Goal: Information Seeking & Learning: Learn about a topic

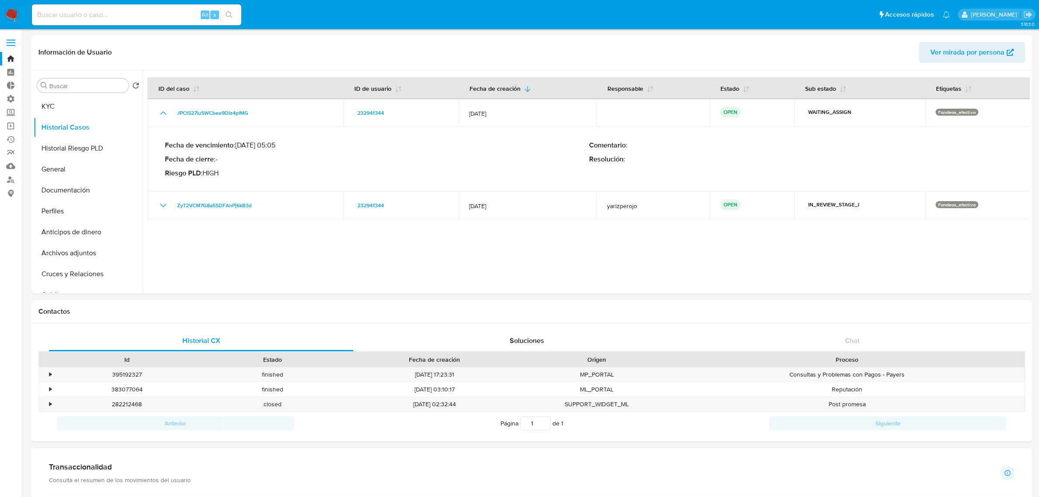
select select "100"
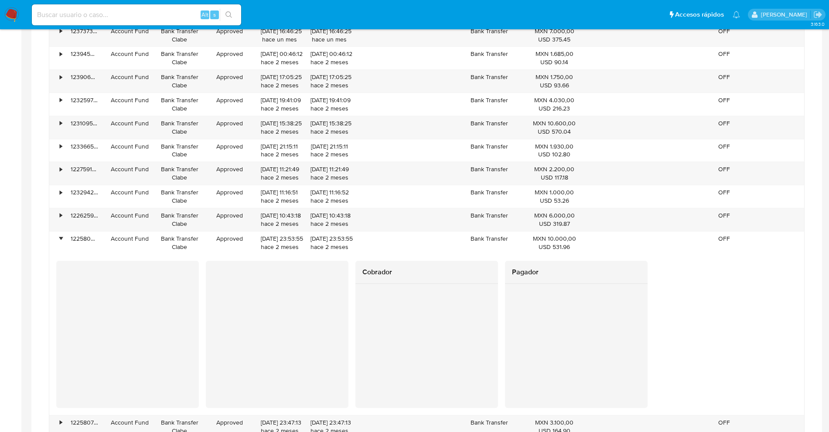
scroll to position [218, 0]
click at [143, 7] on div "Alt s" at bounding box center [136, 14] width 209 height 21
type input "santi greco"
click at [121, 9] on input "santi greco" at bounding box center [136, 14] width 209 height 11
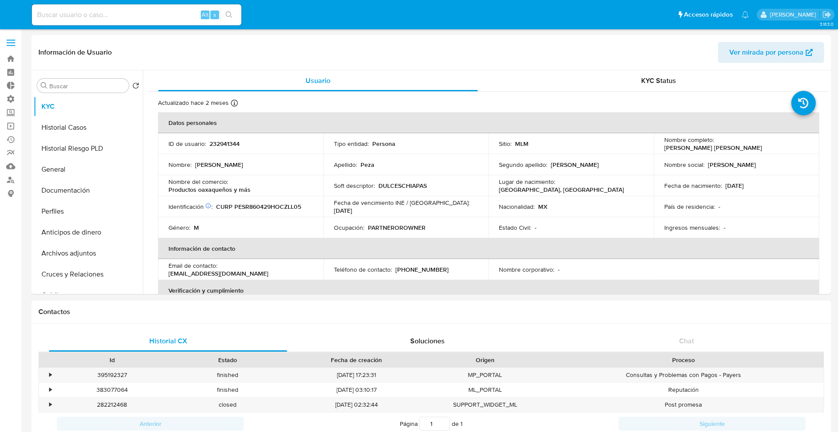
select select "10"
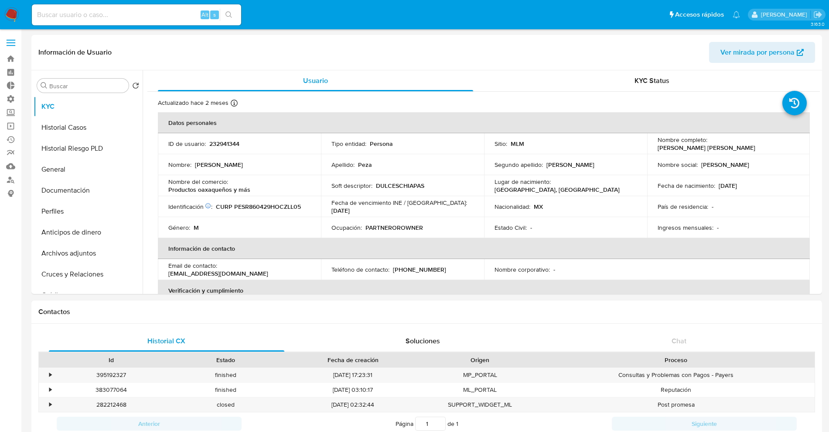
click at [78, 14] on input at bounding box center [136, 14] width 209 height 11
type input "santi greco"
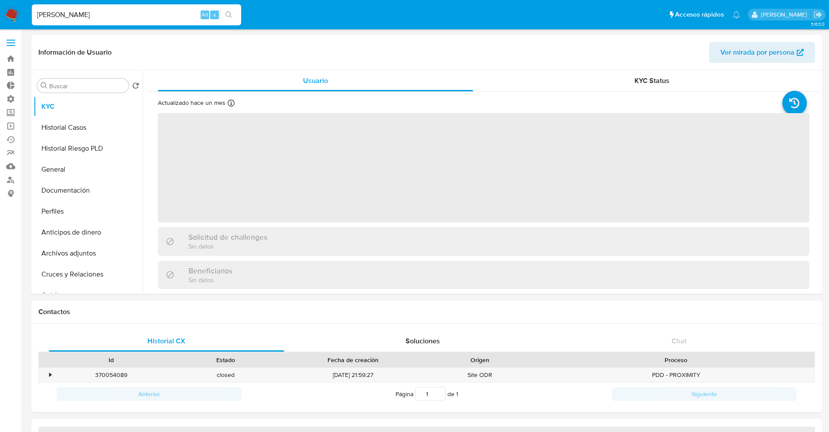
select select "10"
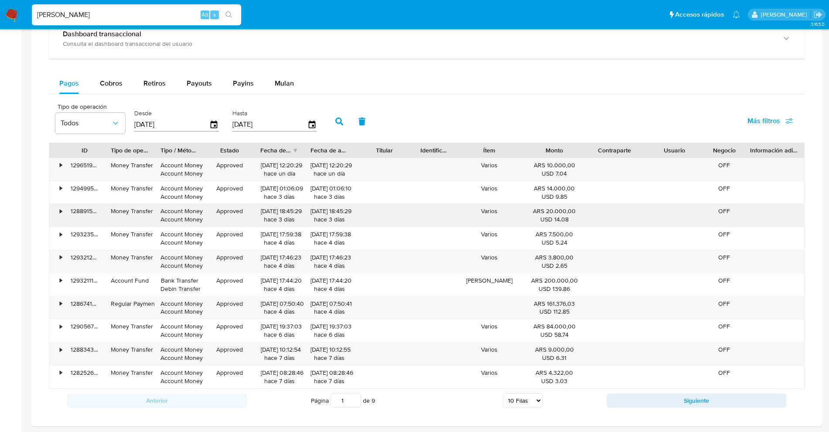
scroll to position [427, 0]
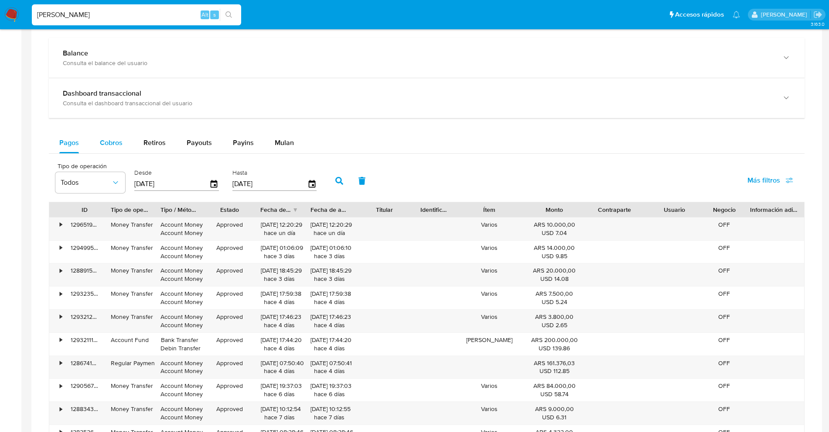
click at [105, 148] on div "Cobros" at bounding box center [111, 142] width 23 height 21
select select "10"
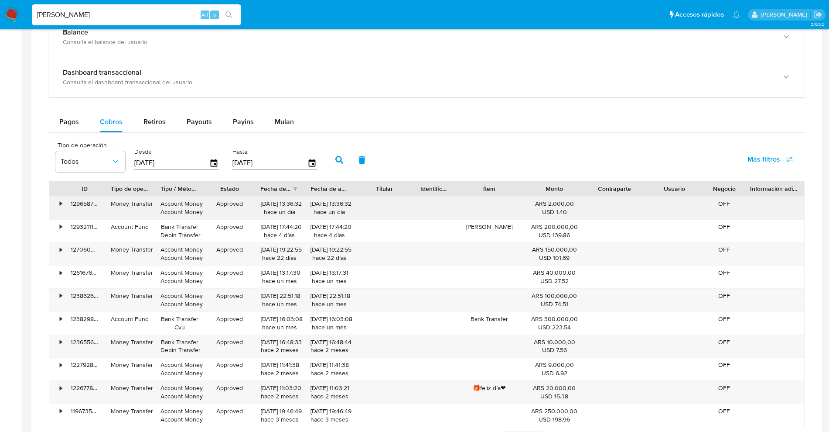
scroll to position [481, 0]
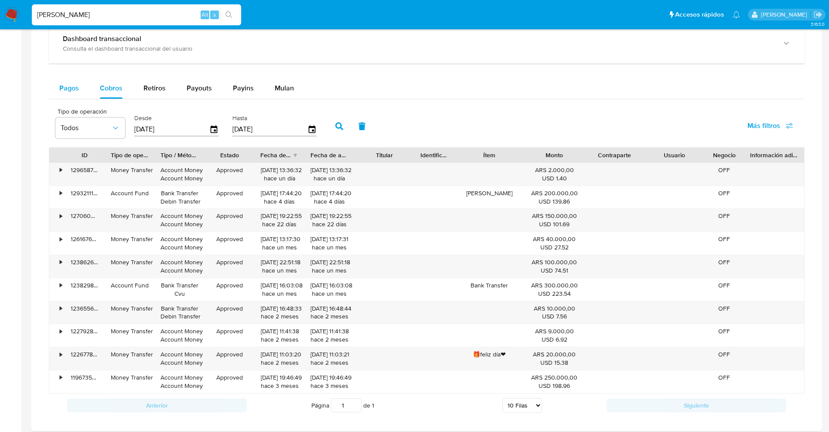
click at [58, 91] on button "Pagos" at bounding box center [69, 88] width 41 height 21
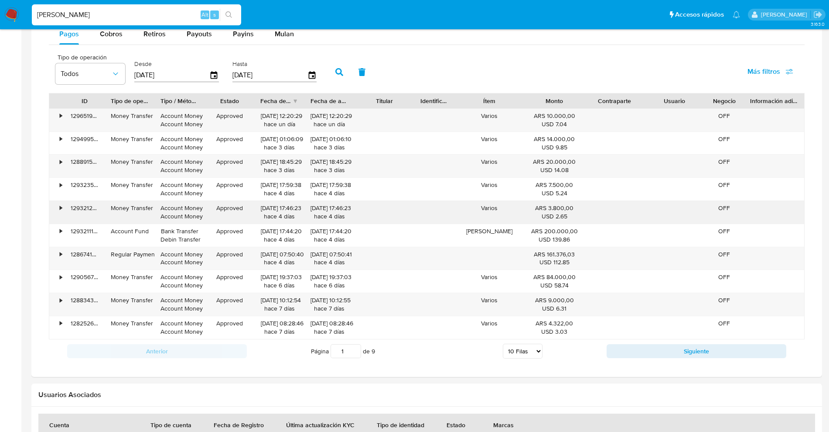
scroll to position [536, 0]
click at [628, 349] on button "Siguiente" at bounding box center [697, 350] width 180 height 14
click at [150, 357] on div "Anterior Página 2 de 9 5 Filas 10 Filas 20 Filas 25 Filas 50 Filas 100 Filas Si…" at bounding box center [427, 351] width 756 height 24
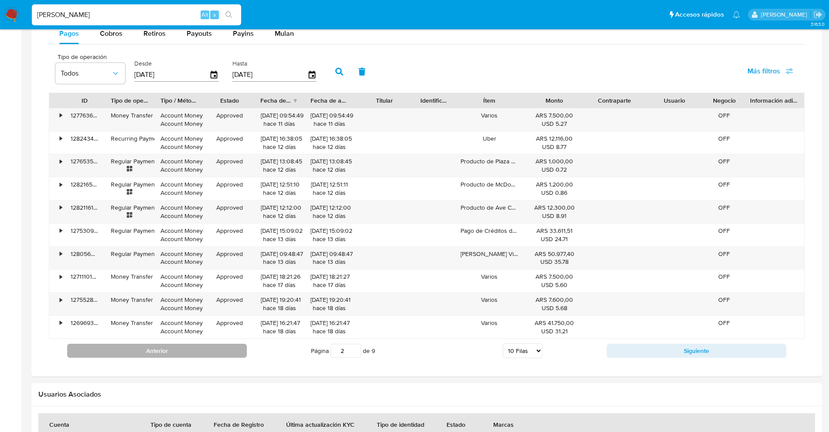
click at [155, 356] on button "Anterior" at bounding box center [157, 350] width 180 height 14
type input "1"
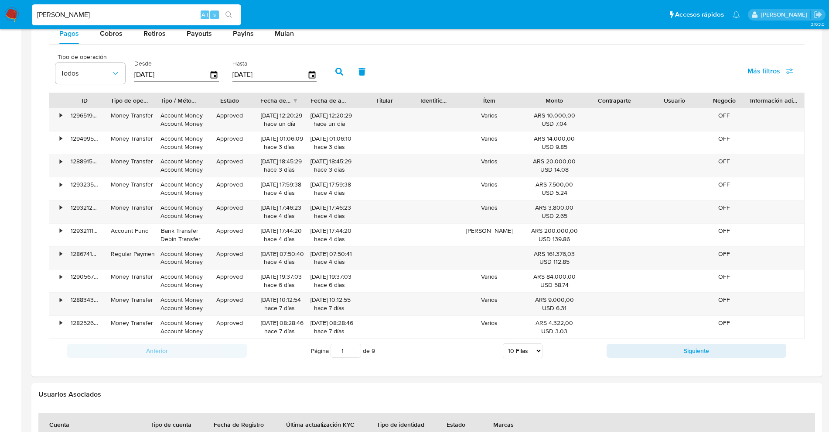
scroll to position [427, 0]
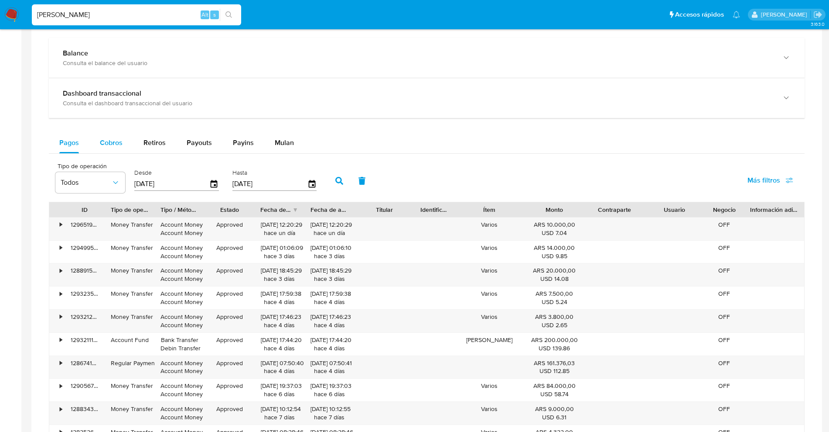
click at [113, 140] on span "Cobros" at bounding box center [111, 142] width 23 height 10
click at [80, 138] on button "Pagos" at bounding box center [69, 142] width 41 height 21
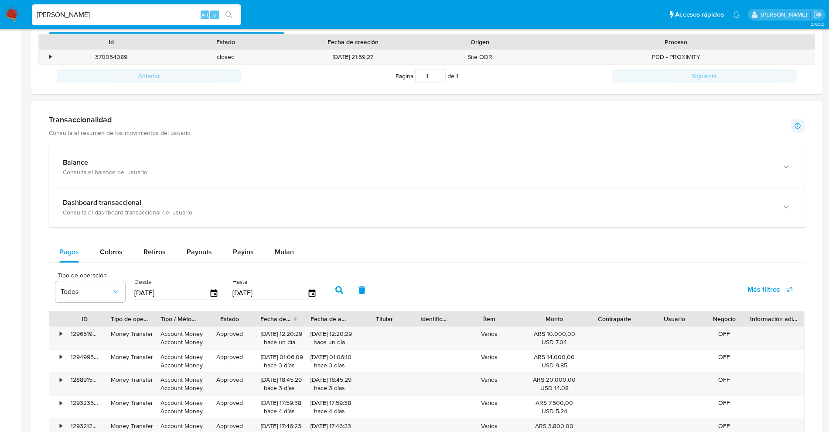
scroll to position [481, 0]
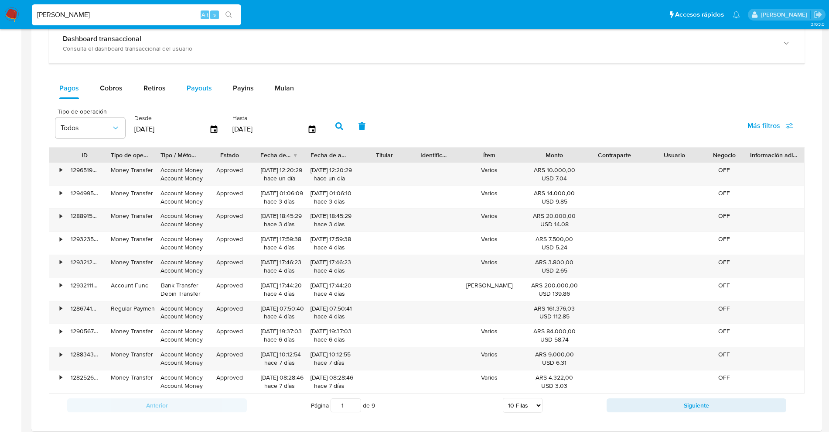
click at [205, 81] on div "Payouts" at bounding box center [199, 88] width 25 height 21
select select "10"
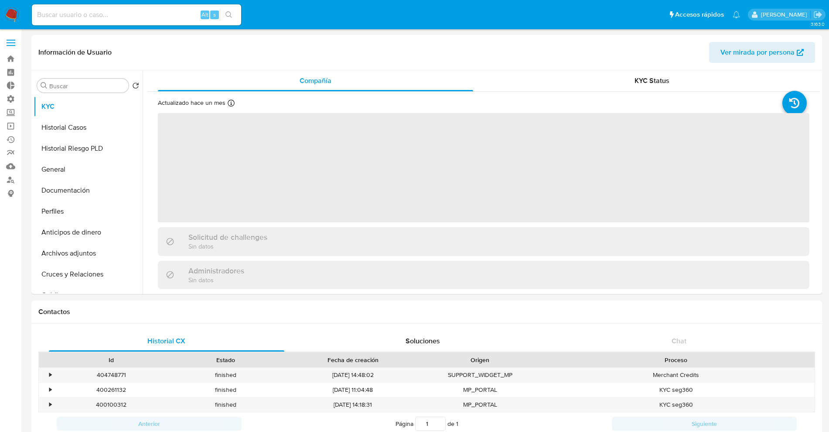
select select "10"
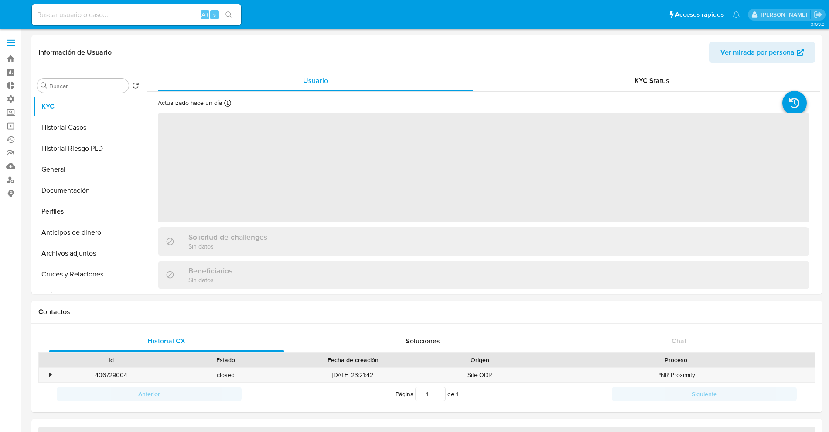
select select "10"
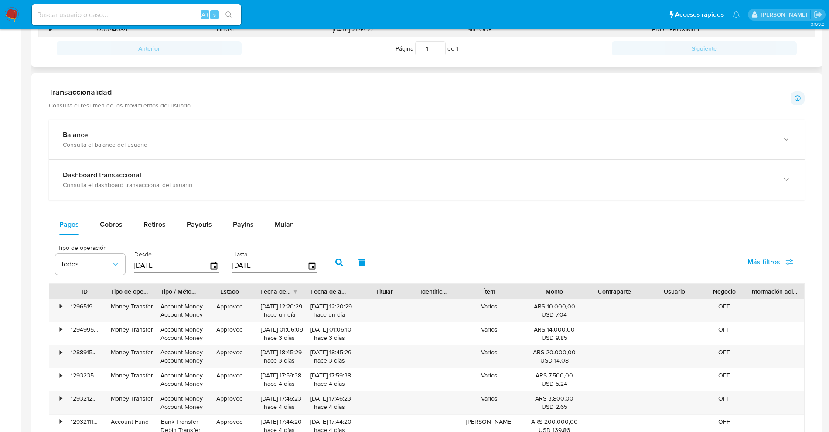
scroll to position [491, 0]
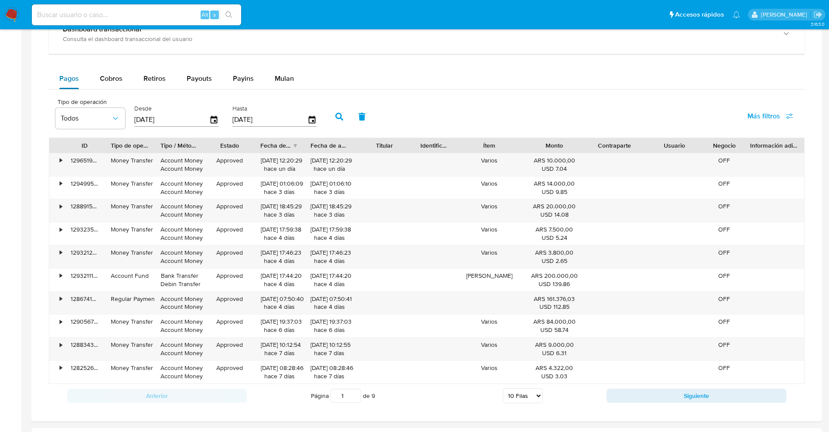
click at [77, 78] on span "Pagos" at bounding box center [69, 78] width 20 height 10
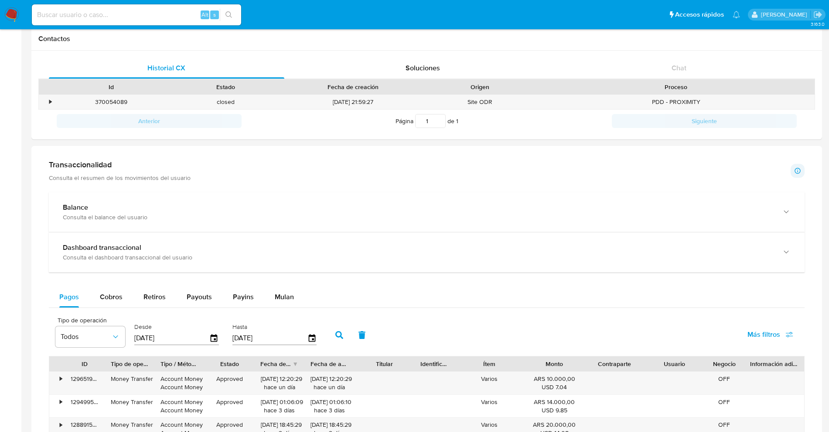
scroll to position [600, 0]
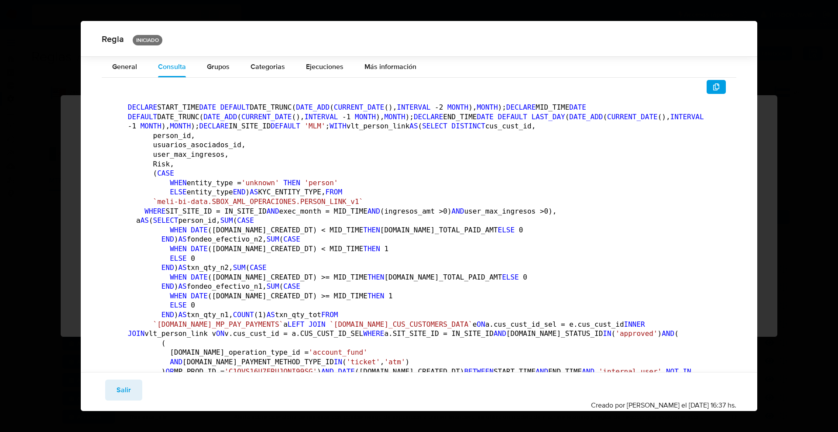
scroll to position [542, 0]
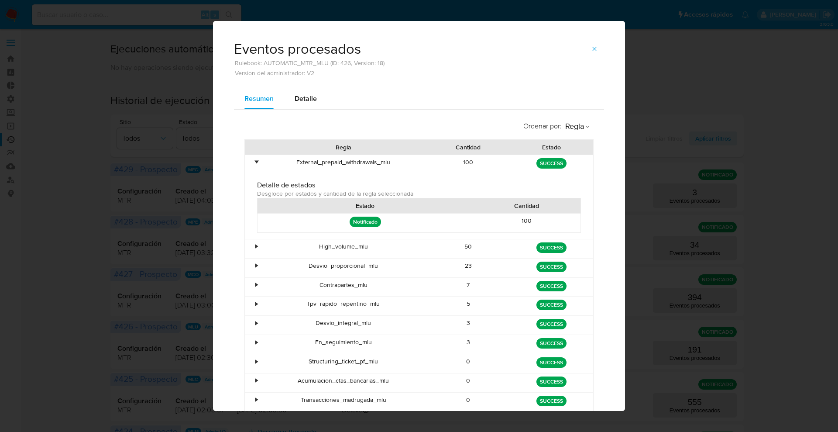
click at [591, 46] on icon "button" at bounding box center [594, 48] width 7 height 7
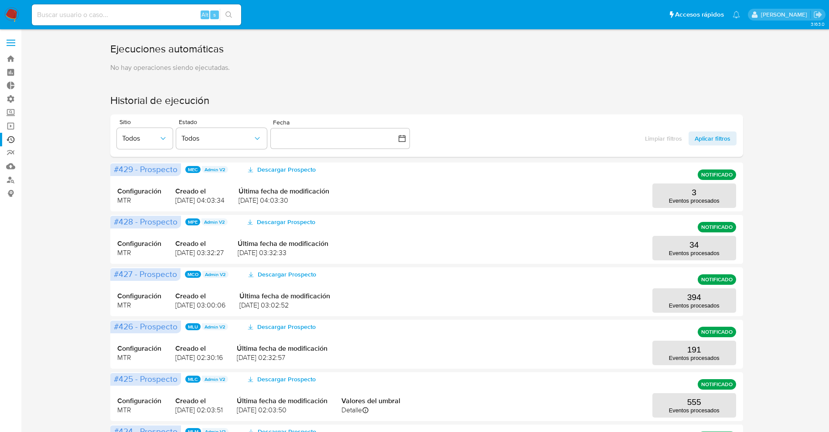
click at [12, 16] on img at bounding box center [11, 14] width 15 height 15
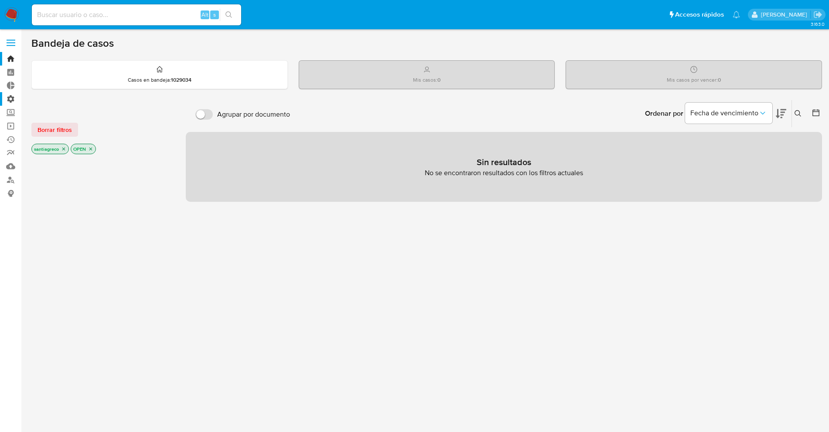
click at [14, 98] on label "Administración" at bounding box center [52, 99] width 104 height 14
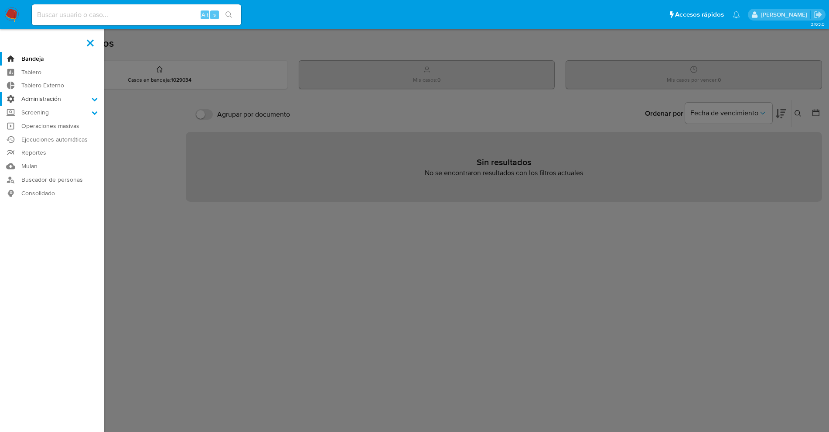
click at [0, 0] on input "Administración" at bounding box center [0, 0] width 0 height 0
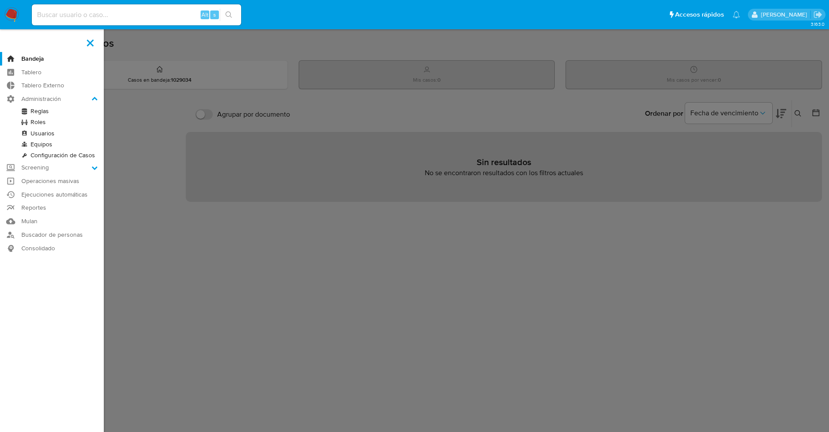
click at [41, 106] on link "Reglas" at bounding box center [52, 111] width 104 height 11
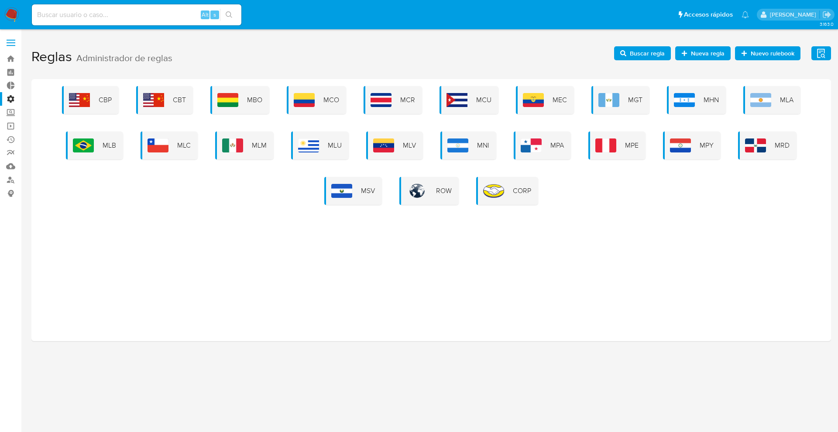
click at [93, 141] on img at bounding box center [83, 145] width 21 height 14
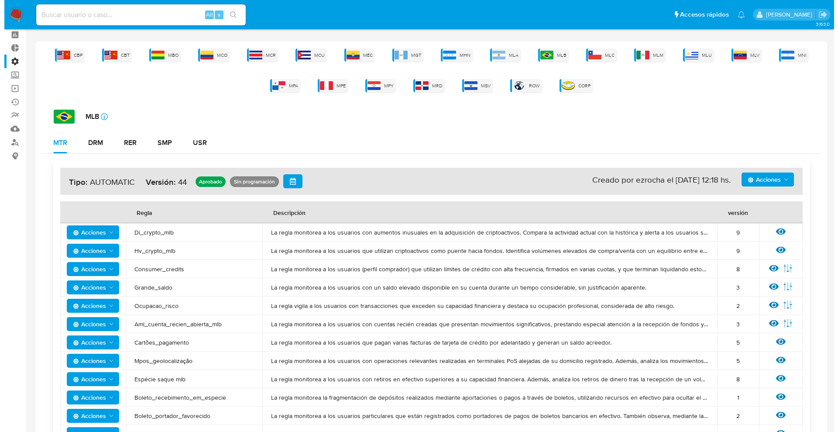
scroll to position [55, 0]
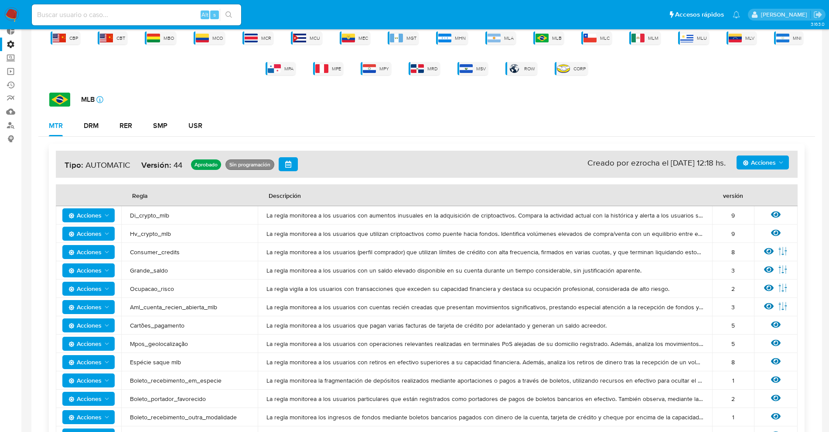
click at [768, 168] on span "Acciones" at bounding box center [759, 162] width 33 height 14
click at [764, 205] on button "Ver historico" at bounding box center [763, 205] width 79 height 21
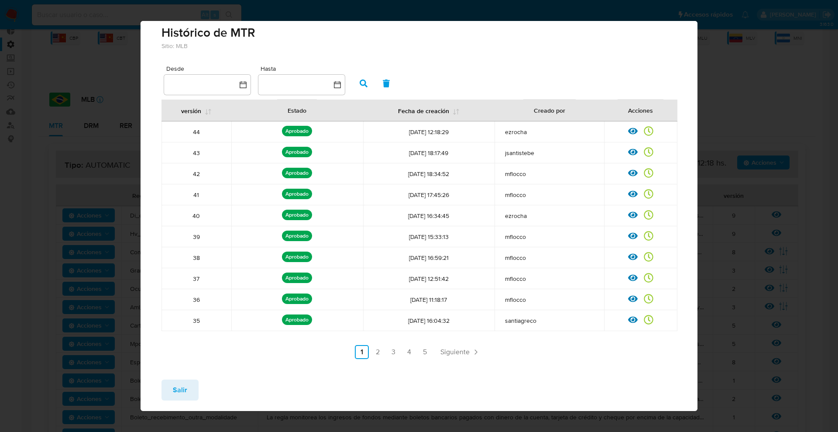
scroll to position [7, 0]
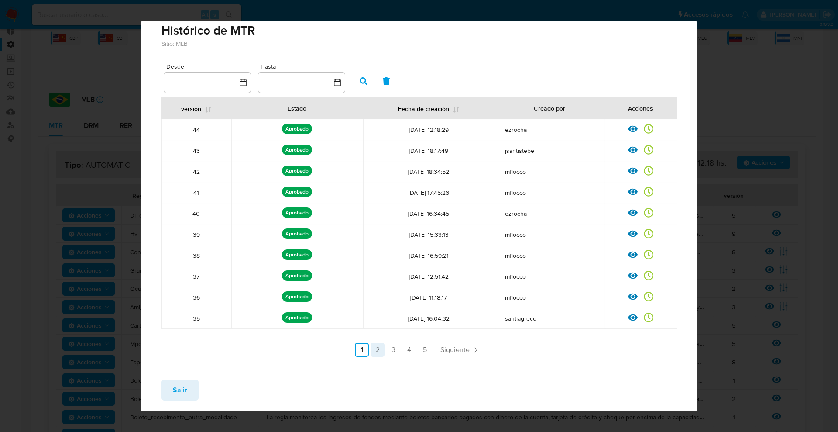
click at [418, 346] on link "5" at bounding box center [425, 350] width 14 height 14
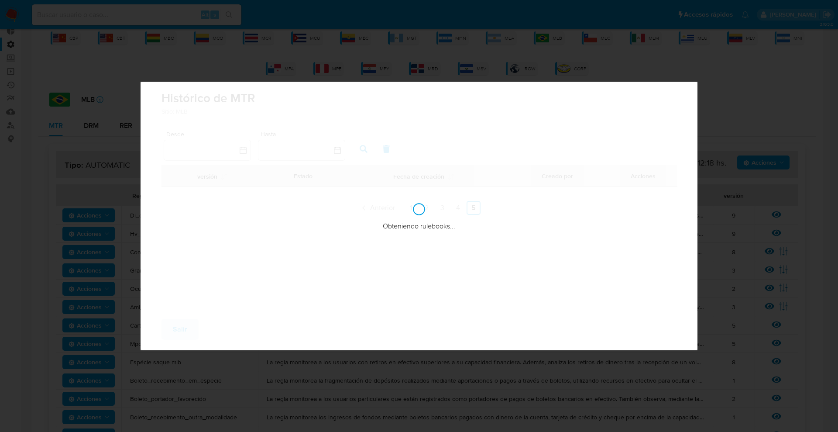
scroll to position [0, 0]
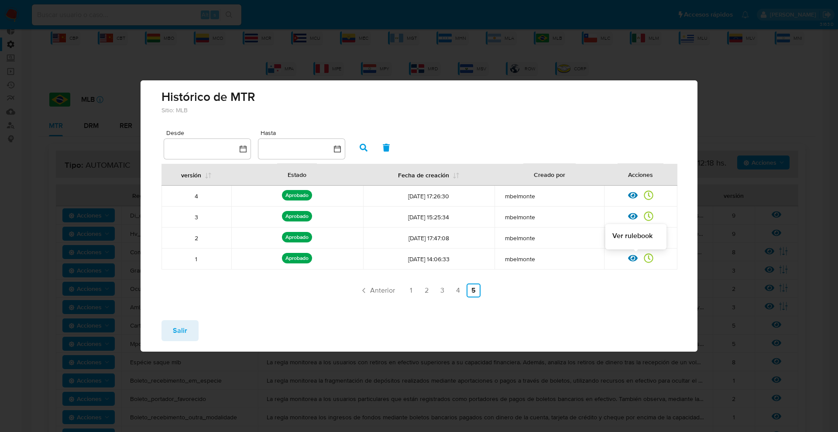
click at [634, 257] on icon at bounding box center [633, 258] width 10 height 7
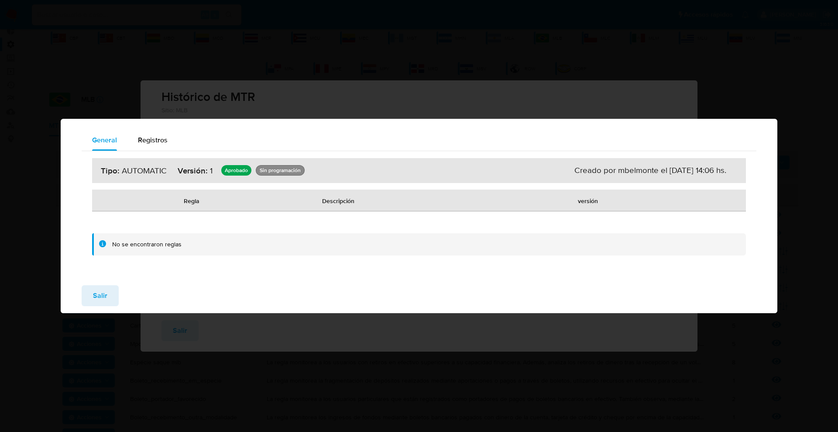
click at [93, 288] on span "Salir" at bounding box center [100, 295] width 14 height 19
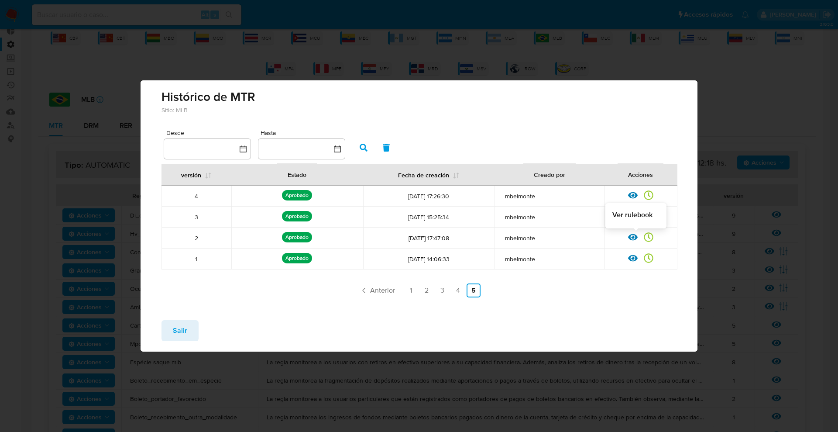
click at [634, 240] on icon at bounding box center [633, 237] width 10 height 10
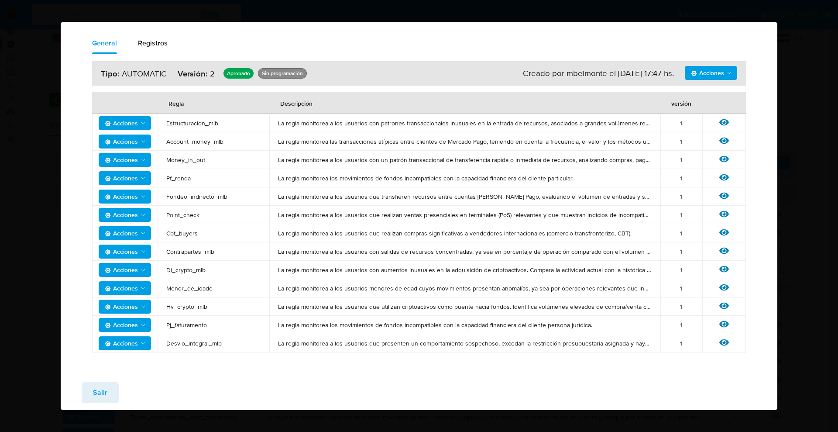
drag, startPoint x: 98, startPoint y: 391, endPoint x: 104, endPoint y: 387, distance: 7.6
click at [98, 388] on span "Salir" at bounding box center [100, 392] width 14 height 19
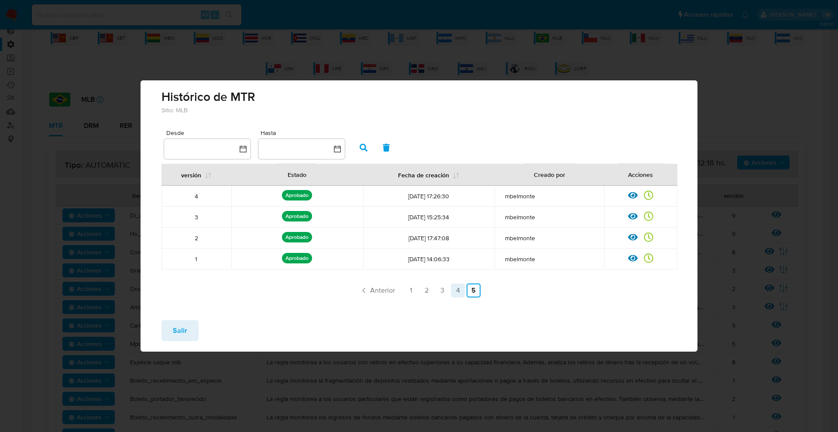
click at [455, 284] on link "4" at bounding box center [458, 290] width 14 height 14
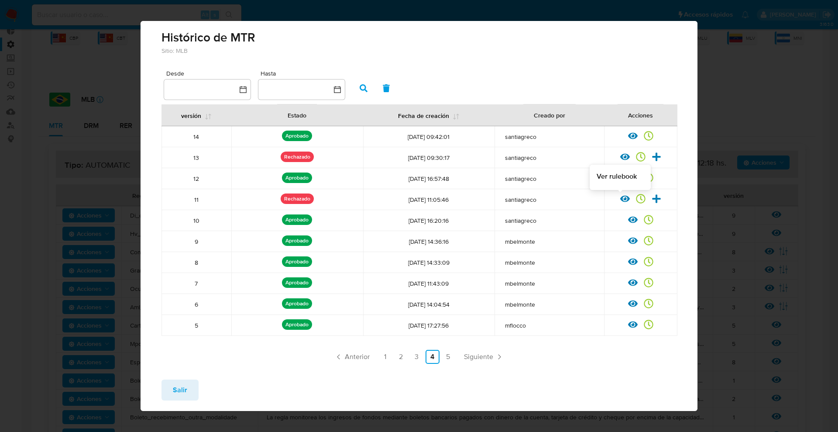
drag, startPoint x: 614, startPoint y: 199, endPoint x: 623, endPoint y: 164, distance: 36.5
click at [624, 163] on tbody "14 Aprobado Aprobado por: andrasantos [DATE] 09:42:01 santiagreco Ver rulebook …" at bounding box center [419, 230] width 516 height 209
click at [628, 177] on icon at bounding box center [633, 178] width 10 height 10
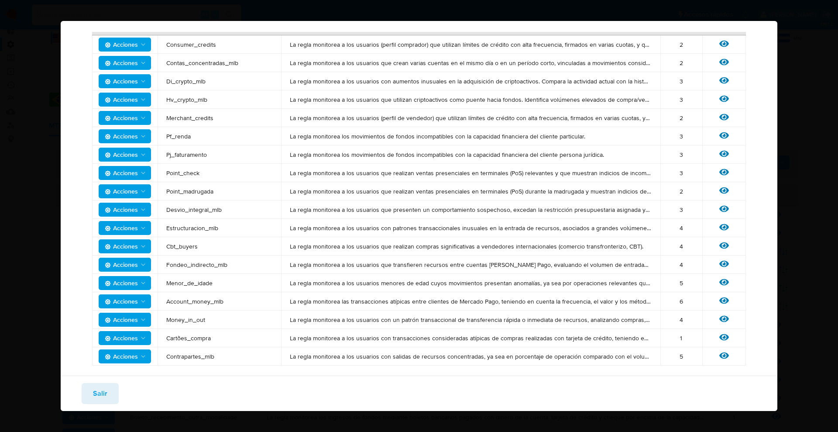
scroll to position [90, 0]
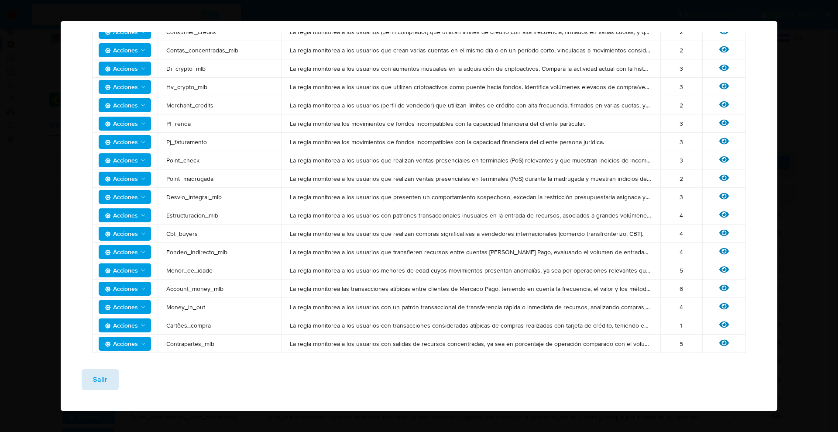
click at [100, 380] on span "Salir" at bounding box center [100, 379] width 14 height 19
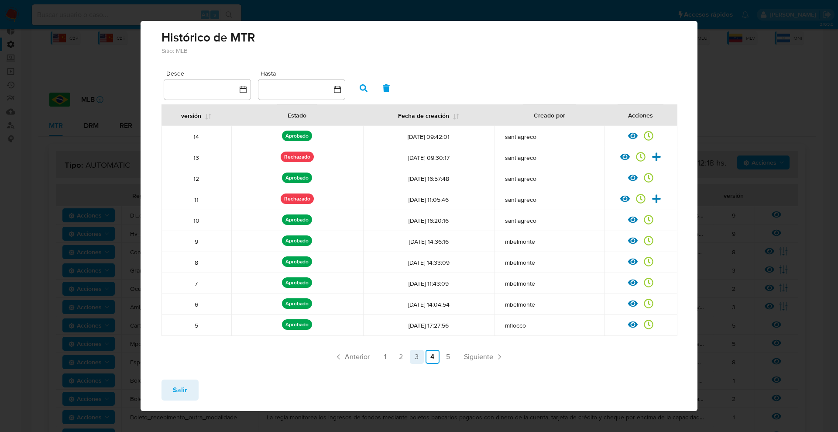
click at [415, 358] on link "3" at bounding box center [417, 357] width 14 height 14
click at [628, 136] on icon at bounding box center [633, 136] width 10 height 10
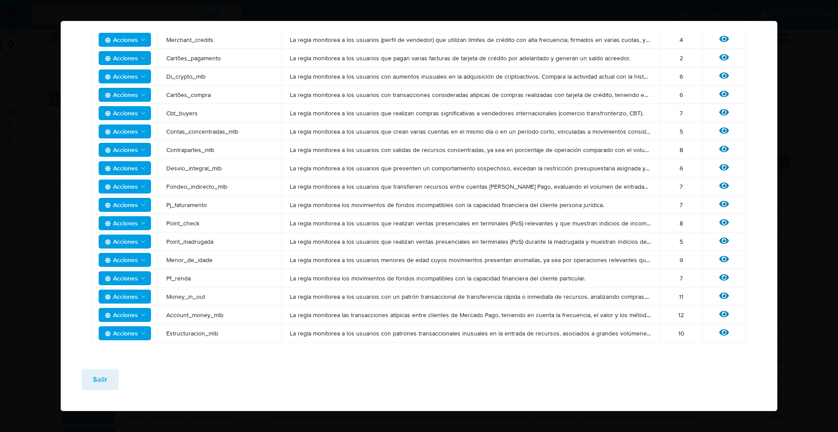
scroll to position [122, 0]
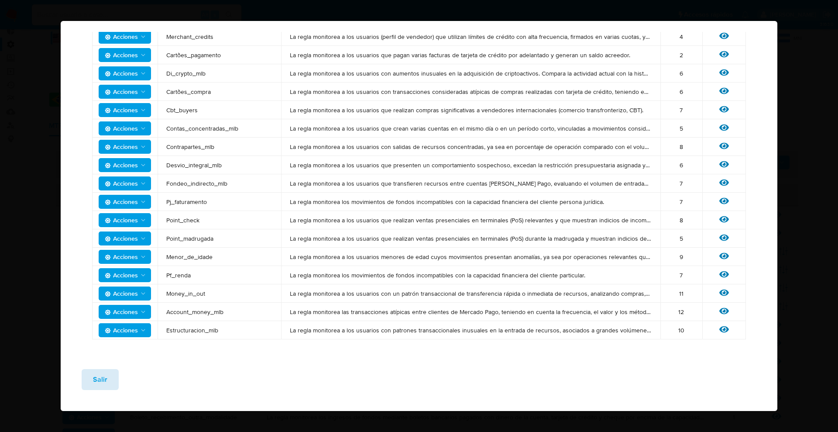
click at [116, 376] on button "Salir" at bounding box center [100, 379] width 37 height 21
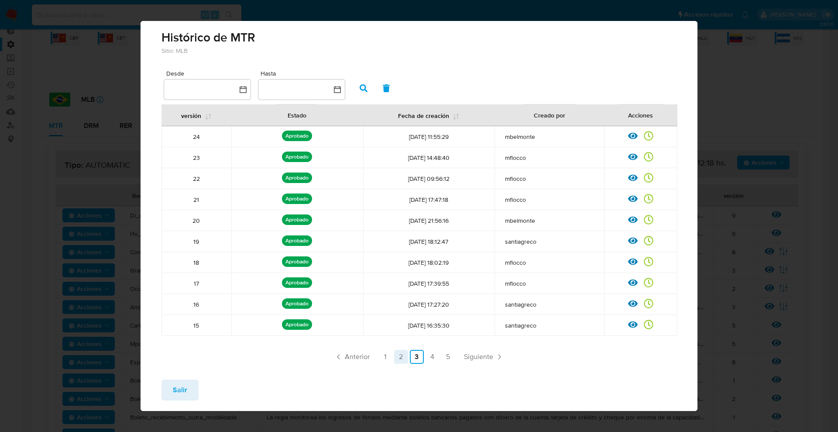
click at [394, 359] on link "2" at bounding box center [401, 357] width 14 height 14
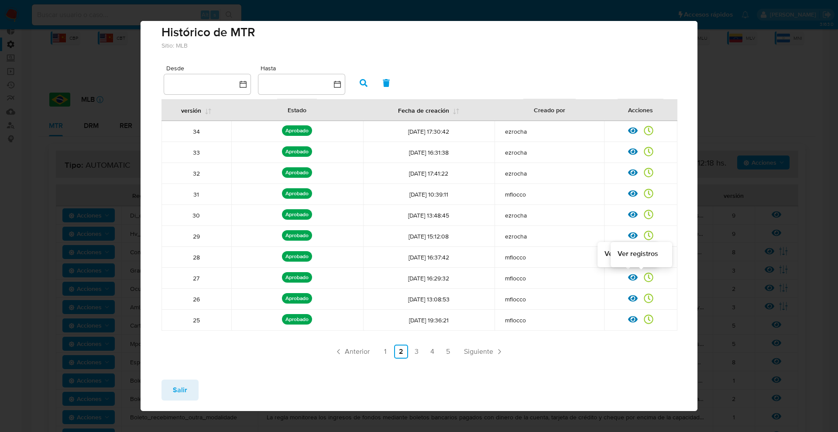
scroll to position [7, 0]
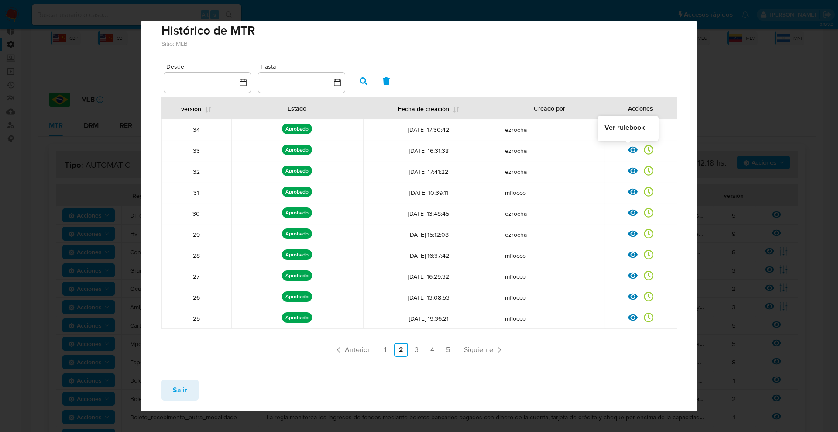
click at [628, 151] on icon at bounding box center [633, 150] width 10 height 10
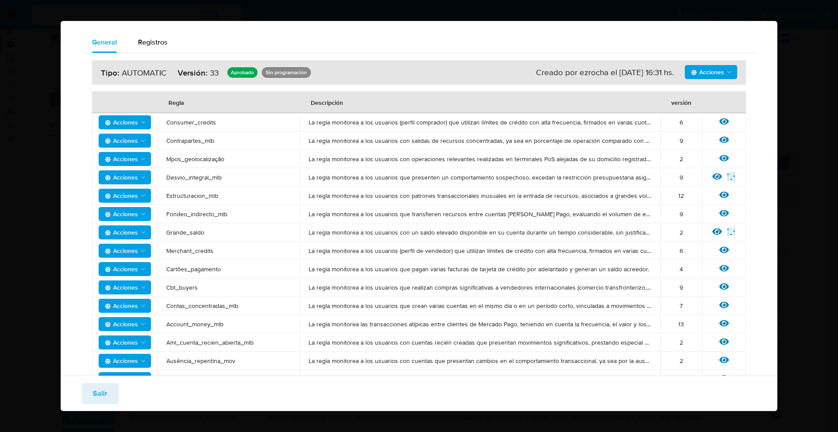
scroll to position [55, 0]
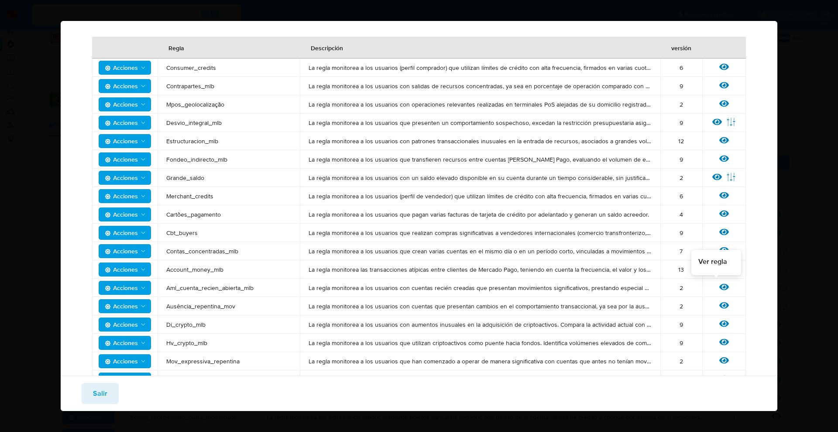
click at [719, 286] on icon at bounding box center [724, 287] width 10 height 7
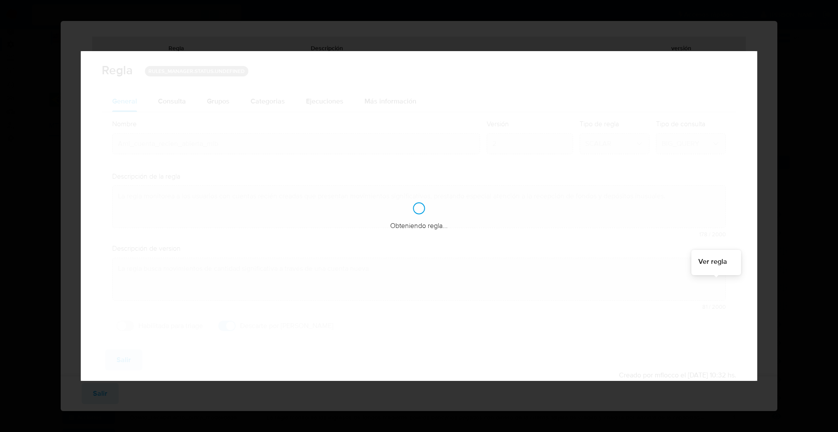
checkbox input "true"
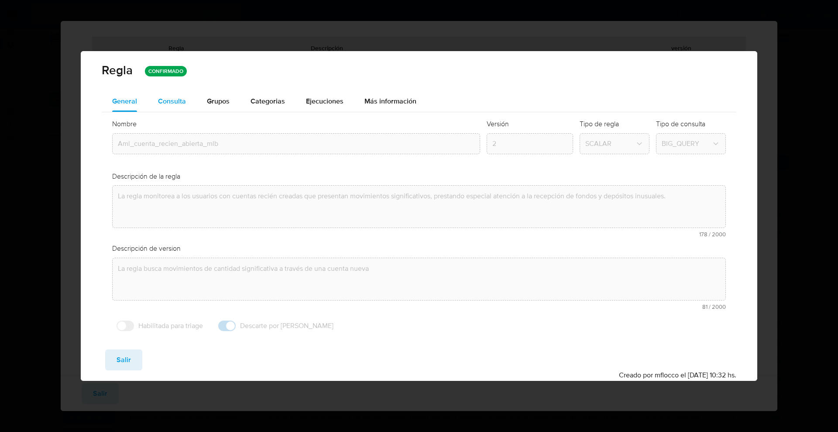
click at [181, 95] on div "Consulta" at bounding box center [172, 101] width 28 height 21
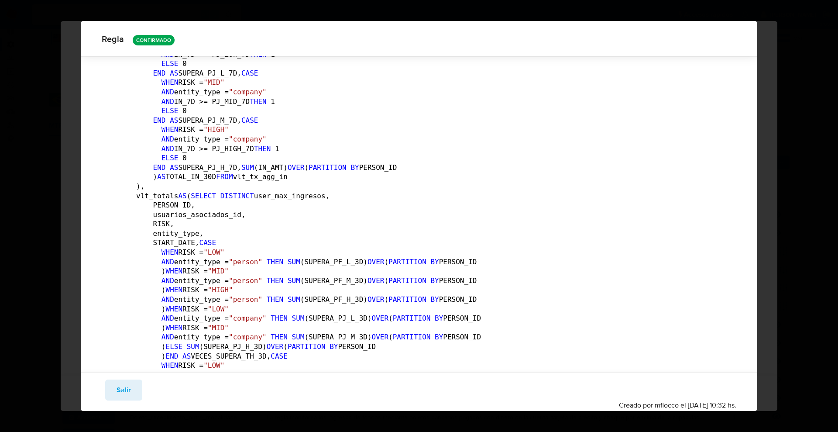
scroll to position [1686, 0]
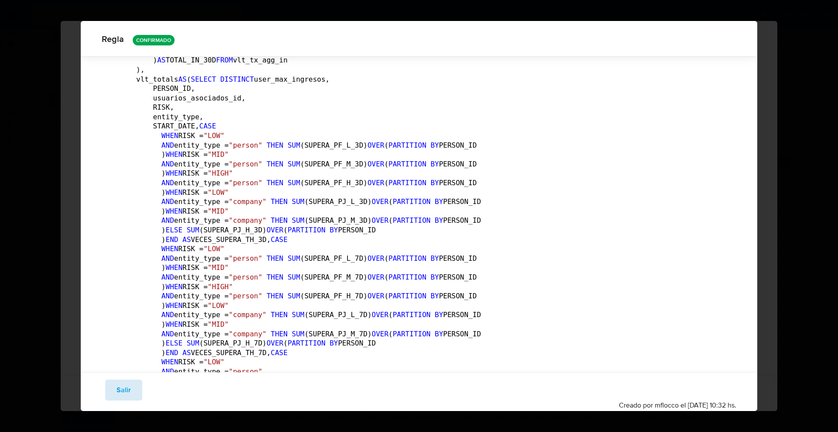
click at [128, 388] on span "Salir" at bounding box center [124, 389] width 14 height 19
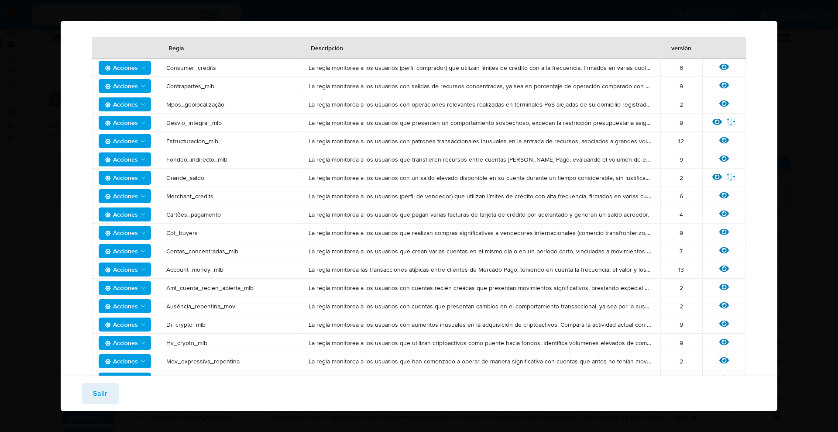
click at [98, 394] on span "Salir" at bounding box center [100, 393] width 14 height 19
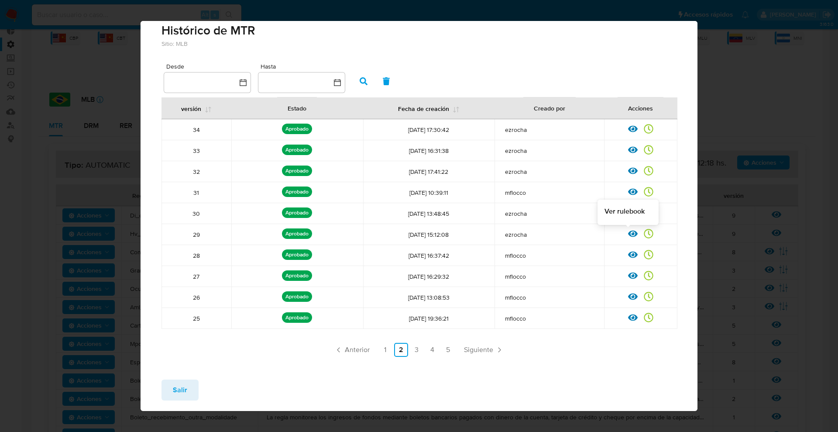
click at [628, 235] on icon at bounding box center [633, 234] width 10 height 10
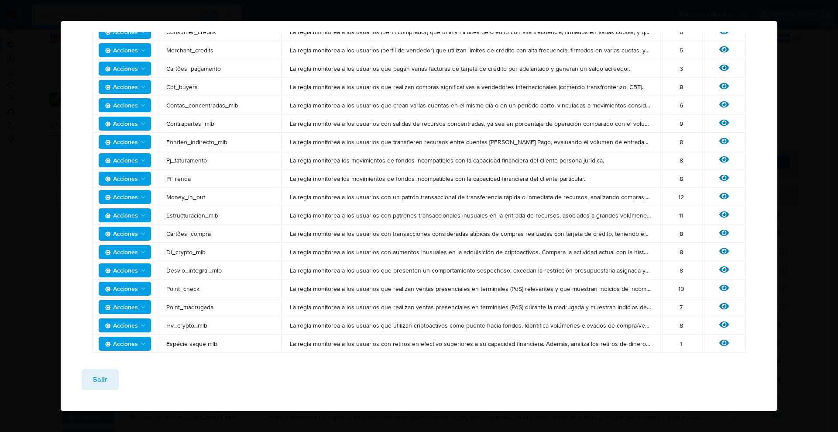
scroll to position [141, 0]
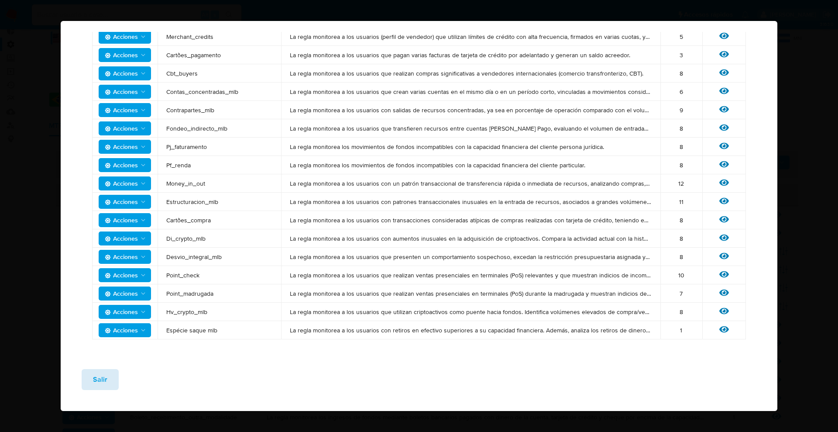
click at [98, 374] on span "Salir" at bounding box center [100, 379] width 14 height 19
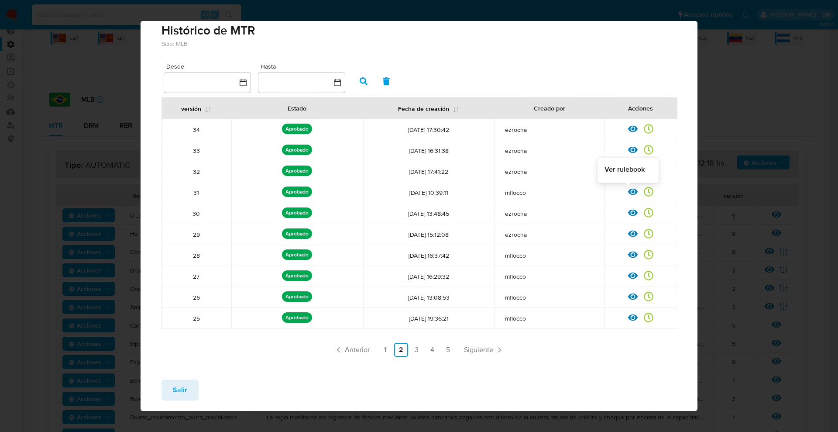
click at [628, 192] on icon at bounding box center [633, 192] width 10 height 7
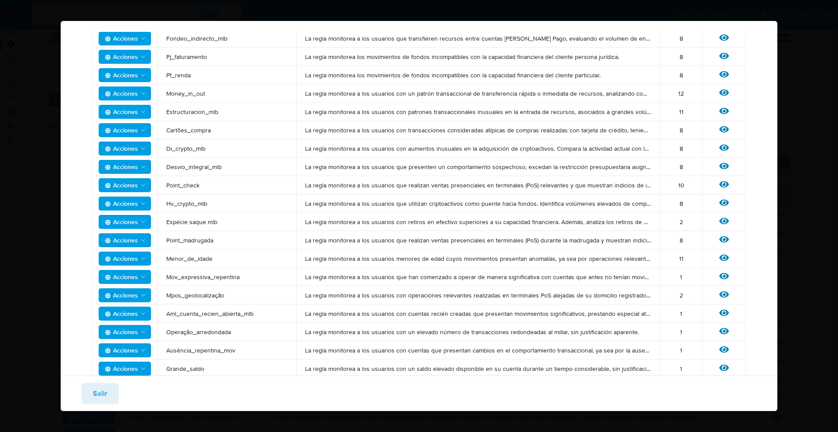
scroll to position [218, 0]
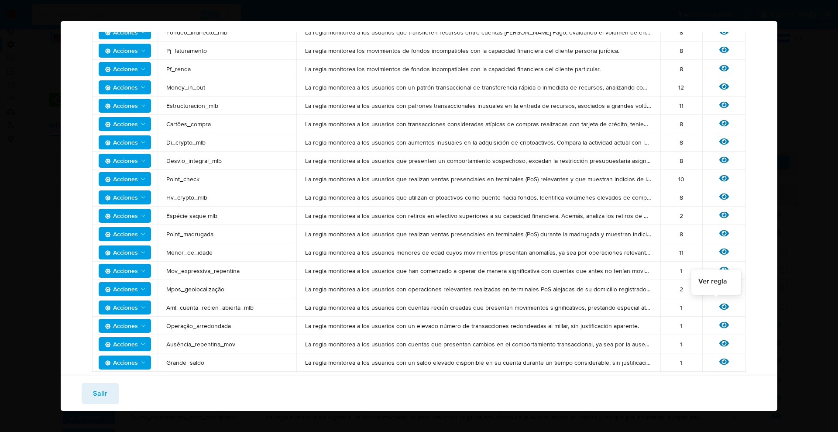
click at [719, 309] on icon at bounding box center [724, 307] width 10 height 10
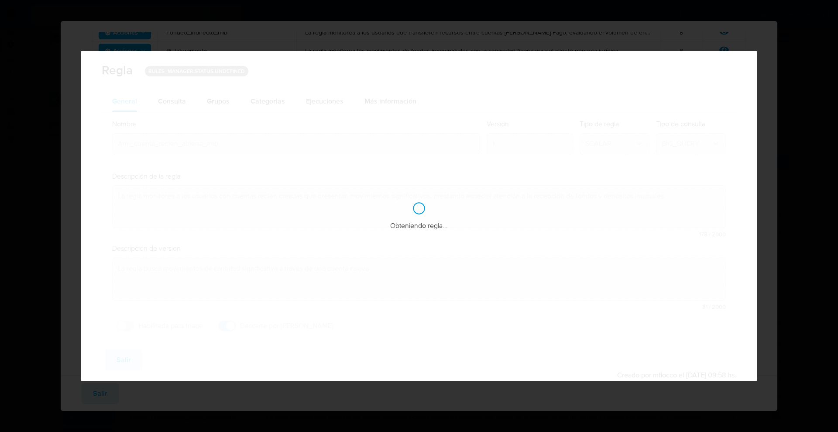
checkbox input "true"
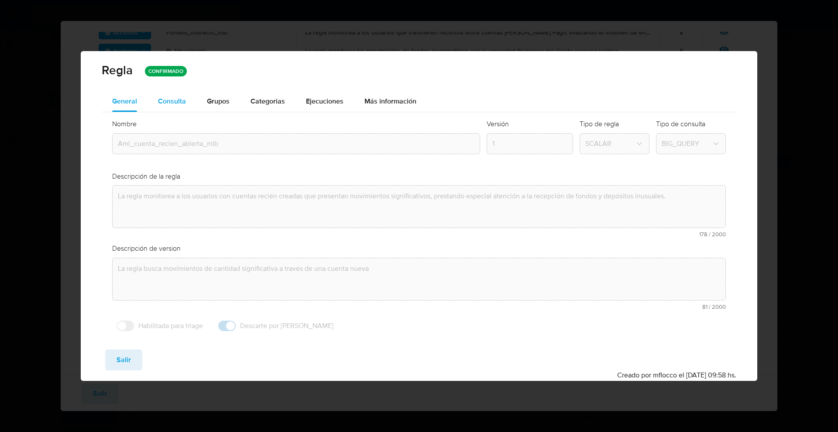
click at [178, 98] on div "Consulta" at bounding box center [172, 101] width 28 height 7
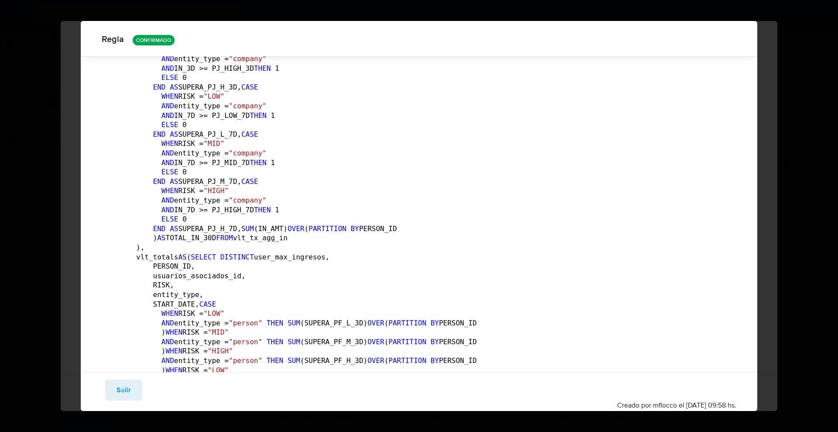
scroll to position [1468, 0]
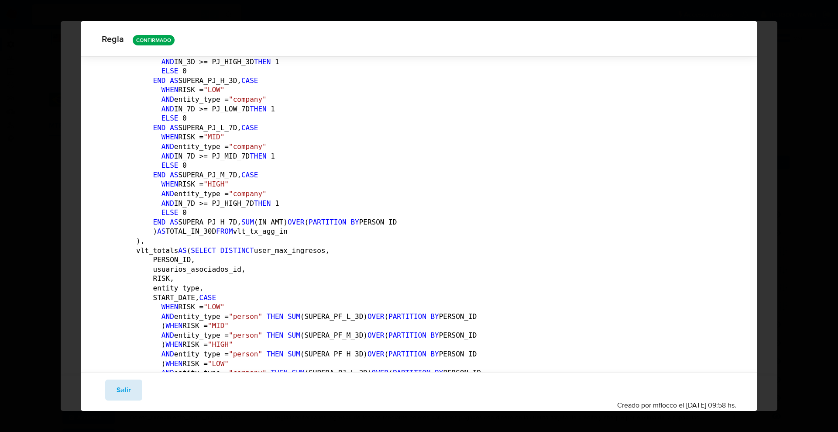
click at [125, 381] on span "Salir" at bounding box center [124, 389] width 14 height 19
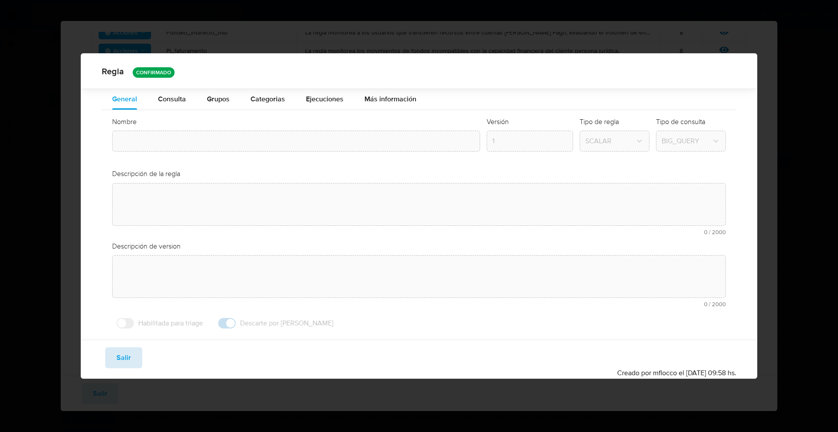
type input "Aml_cuenta_recien_abierta_mlb"
type textarea "La regla monitorea a los usuarios con cuentas recién creadas que presentan movi…"
type textarea "La regla busca movimientos de cantidad significativa a través de una cuenta nue…"
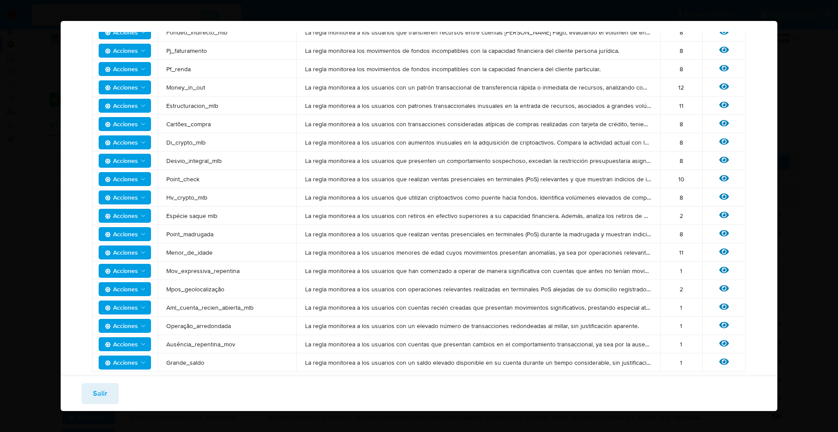
click at [106, 390] on span "Salir" at bounding box center [100, 393] width 14 height 19
